Goal: Share content: Share content

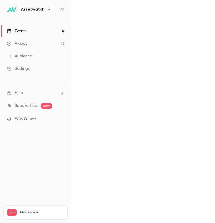
click at [40, 44] on link "Videos 13" at bounding box center [35, 43] width 71 height 13
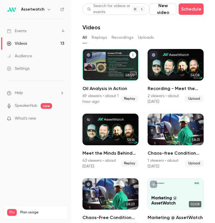
click at [133, 55] on icon "Oil Analysis in Action" at bounding box center [132, 54] width 3 height 3
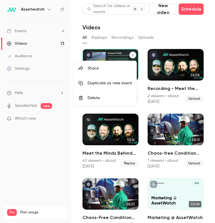
click at [116, 67] on div "Share" at bounding box center [110, 69] width 44 height 6
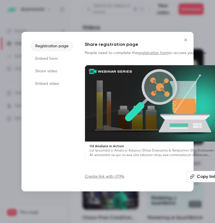
click at [48, 71] on li "Share video" at bounding box center [52, 71] width 43 height 10
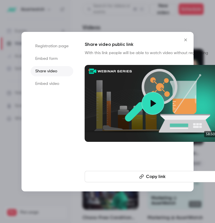
click at [147, 174] on button "Copy link" at bounding box center [153, 176] width 137 height 11
